Goal: Task Accomplishment & Management: Use online tool/utility

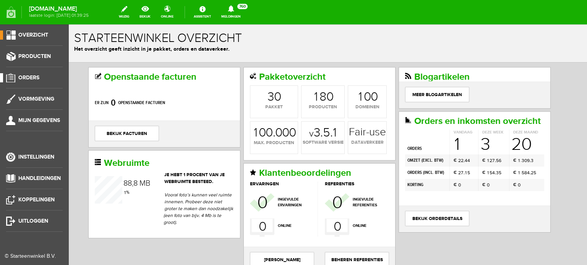
click at [30, 75] on span "Orders" at bounding box center [28, 77] width 21 height 6
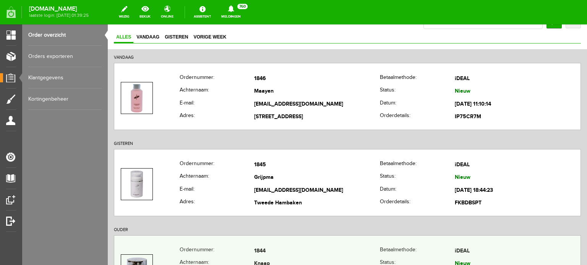
scroll to position [38, 0]
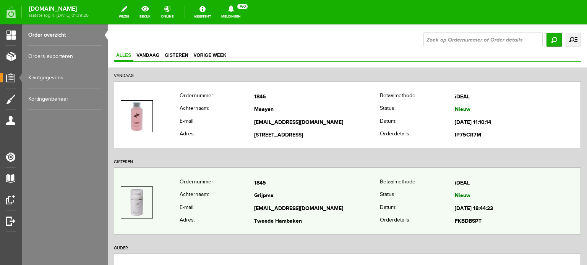
click at [265, 194] on td "Grijpma" at bounding box center [317, 196] width 126 height 13
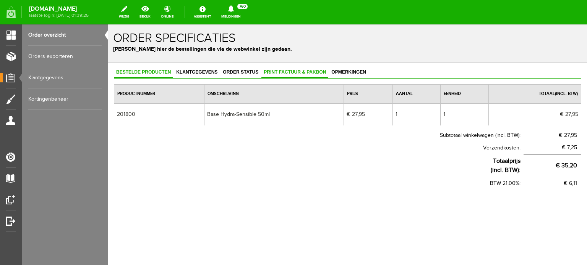
click at [299, 71] on span "Print factuur & pakbon" at bounding box center [294, 72] width 67 height 5
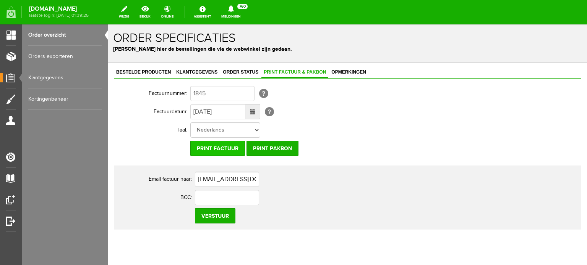
click at [223, 147] on input "Print factuur" at bounding box center [217, 148] width 55 height 15
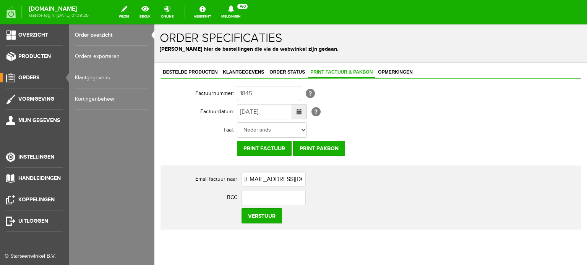
click at [33, 76] on span "Orders" at bounding box center [28, 77] width 21 height 6
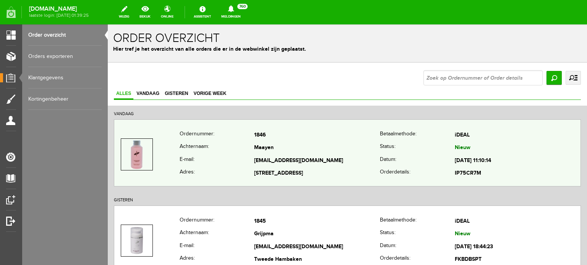
click at [267, 143] on td "Maayen" at bounding box center [317, 148] width 126 height 13
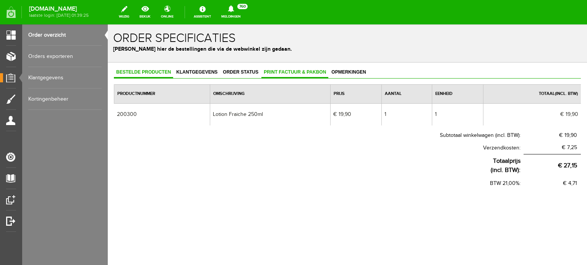
click at [294, 70] on span "Print factuur & pakbon" at bounding box center [294, 72] width 67 height 5
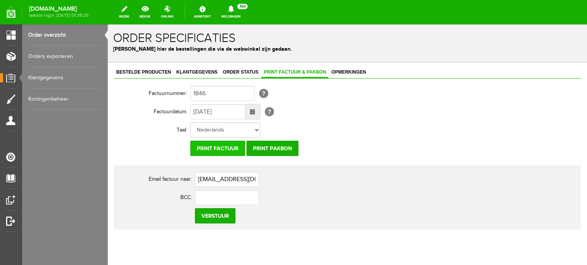
click at [215, 147] on input "Print factuur" at bounding box center [217, 148] width 55 height 15
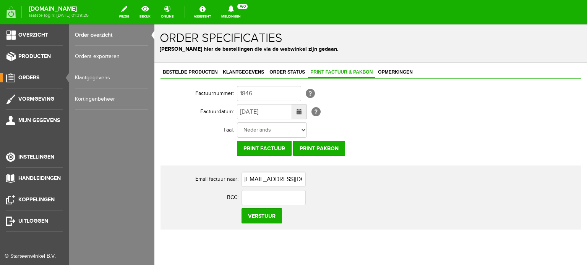
click at [29, 76] on span "Orders" at bounding box center [28, 77] width 21 height 6
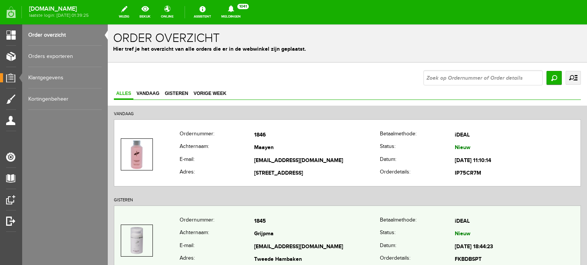
click at [266, 238] on td "Grijpma" at bounding box center [317, 234] width 126 height 13
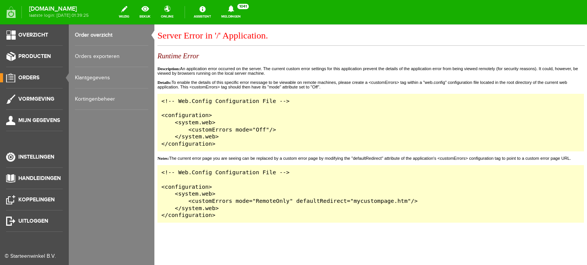
click at [27, 76] on span "Orders" at bounding box center [28, 77] width 21 height 6
